Goal: Navigation & Orientation: Find specific page/section

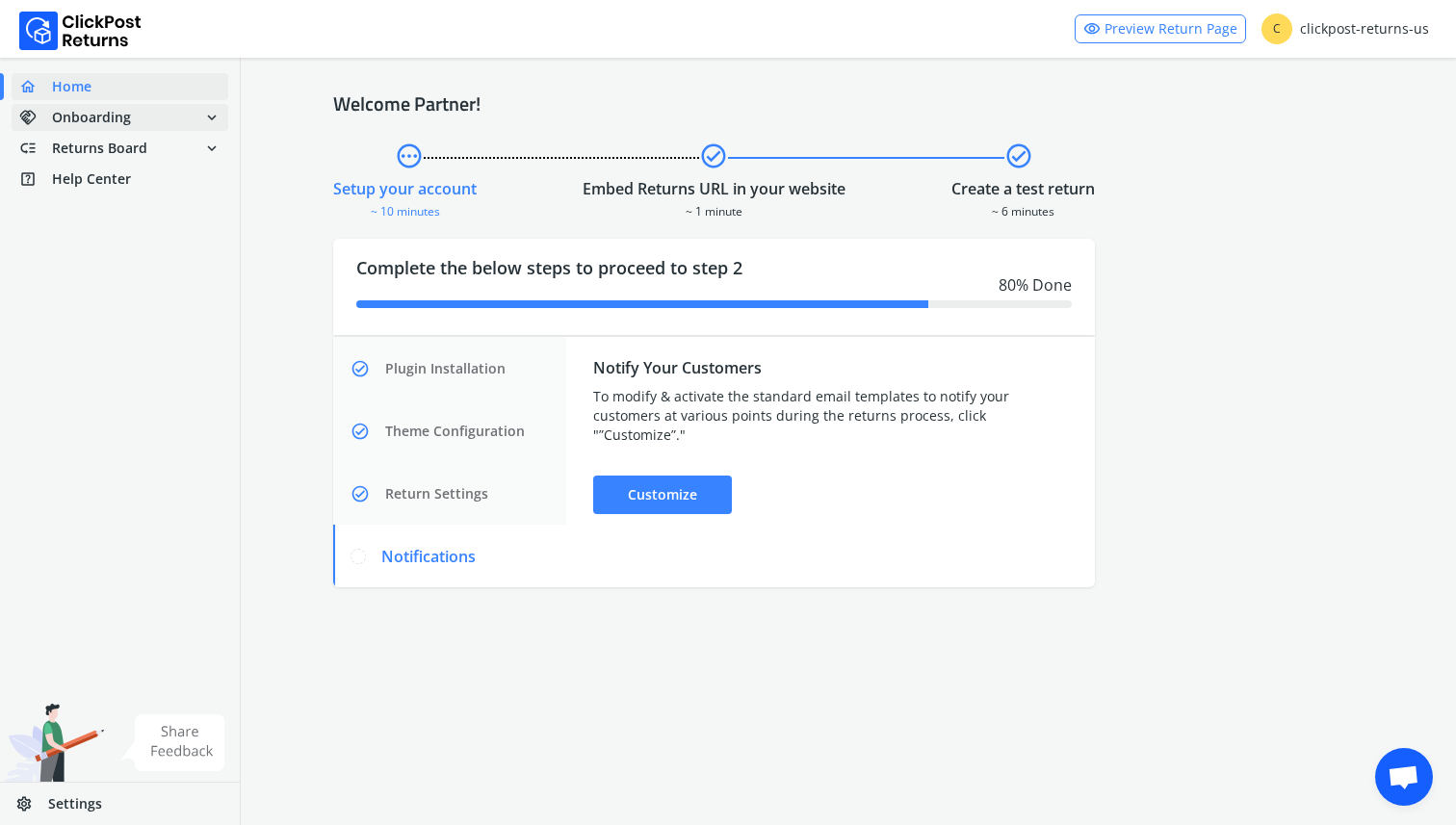
click at [156, 111] on span "handshake Onboarding expand_more" at bounding box center [120, 117] width 217 height 27
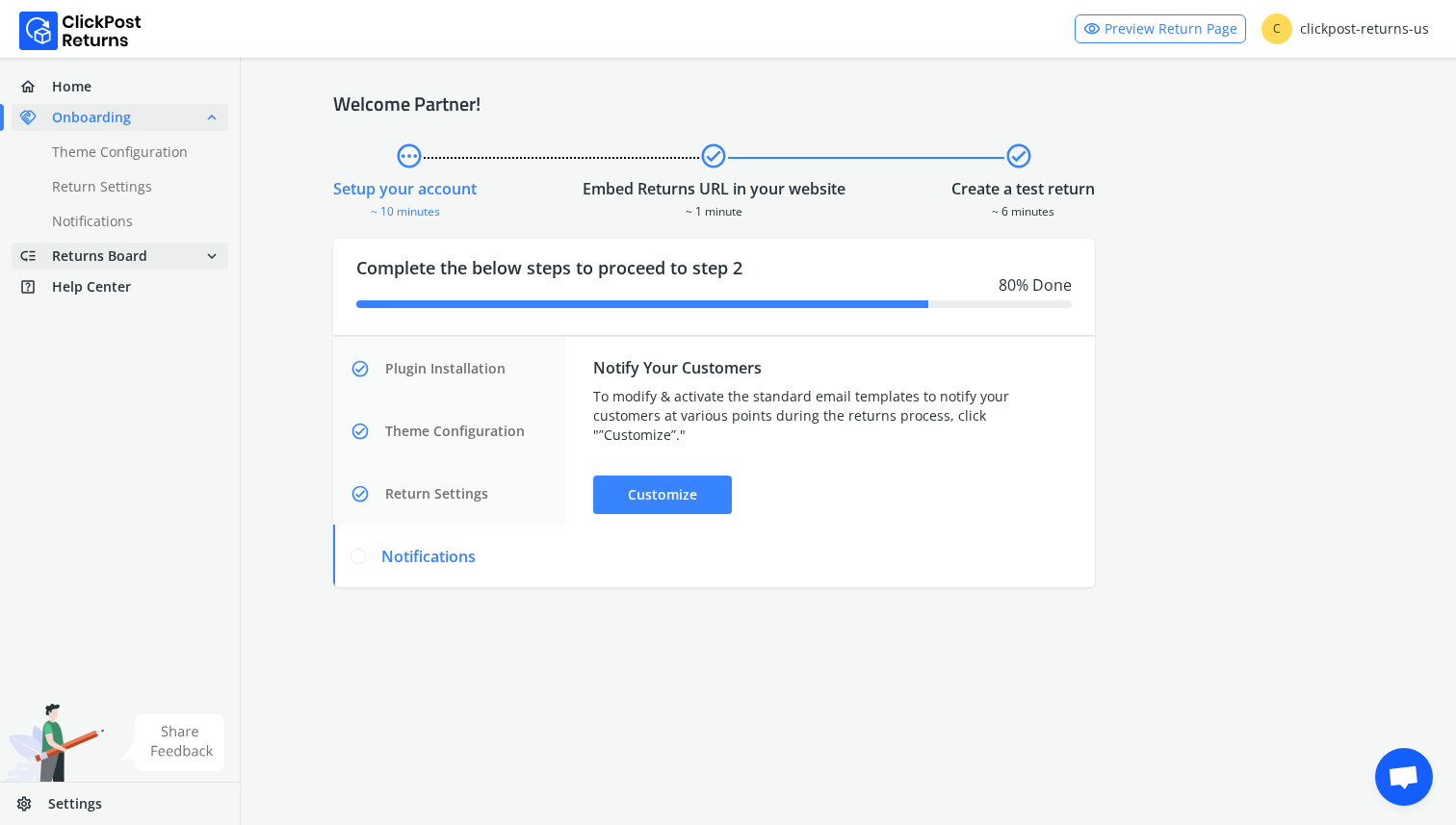
click at [143, 256] on span "Returns Board" at bounding box center [100, 256] width 95 height 19
click at [118, 290] on span "Help Center" at bounding box center [92, 287] width 79 height 19
